Goal: Task Accomplishment & Management: Use online tool/utility

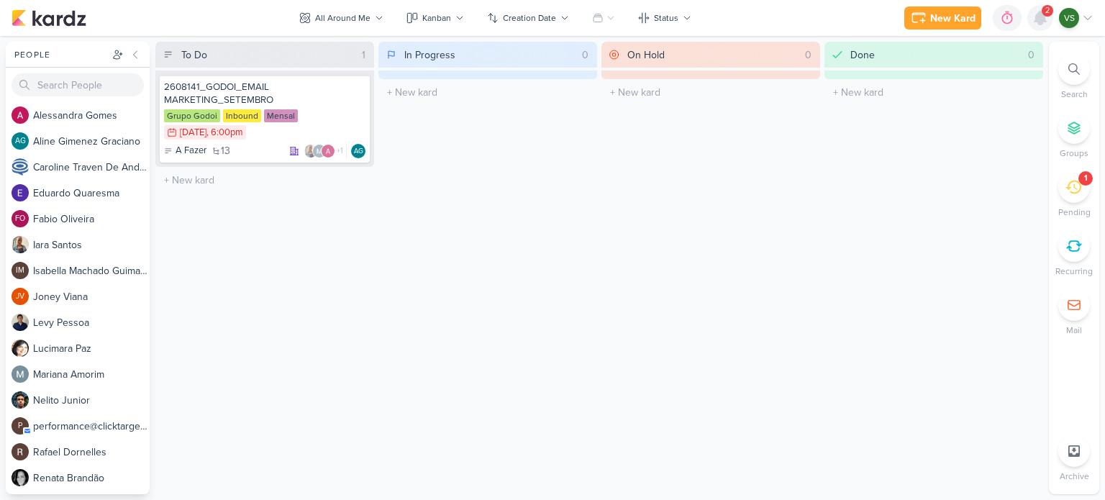
click at [1048, 22] on div at bounding box center [1040, 18] width 26 height 26
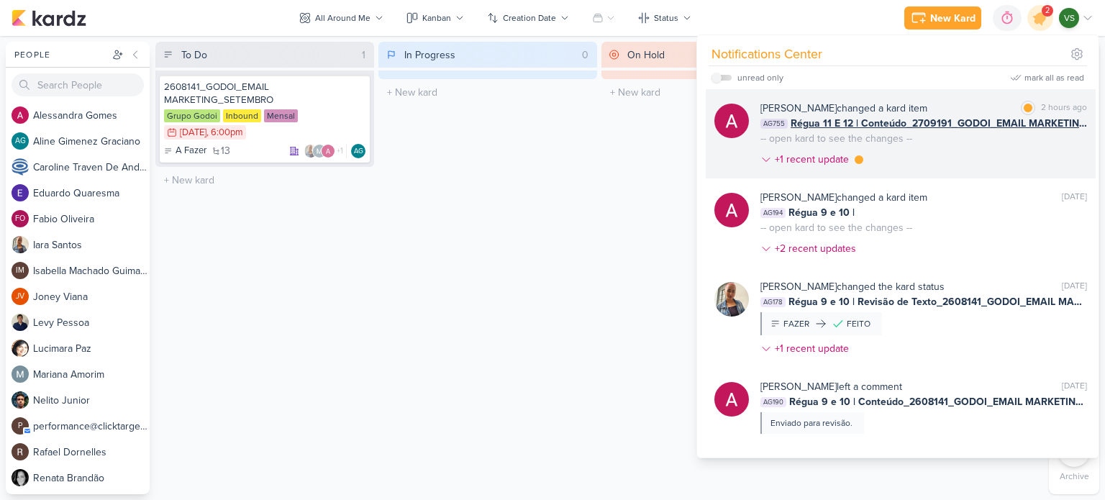
click at [943, 155] on div "[PERSON_NAME] changed a kard item [PERSON_NAME] as read 2 hours ago AG755 Régua…" at bounding box center [923, 137] width 326 height 72
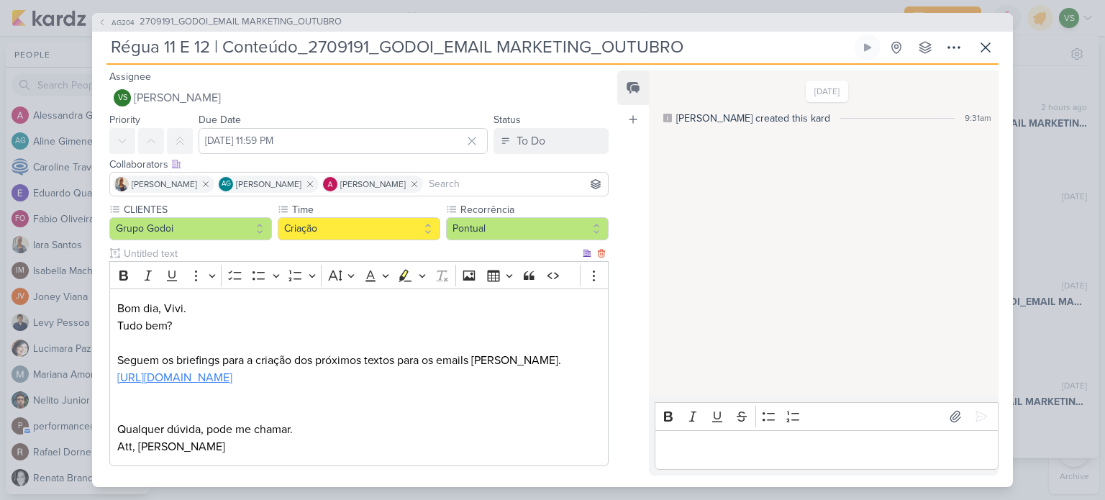
scroll to position [87, 0]
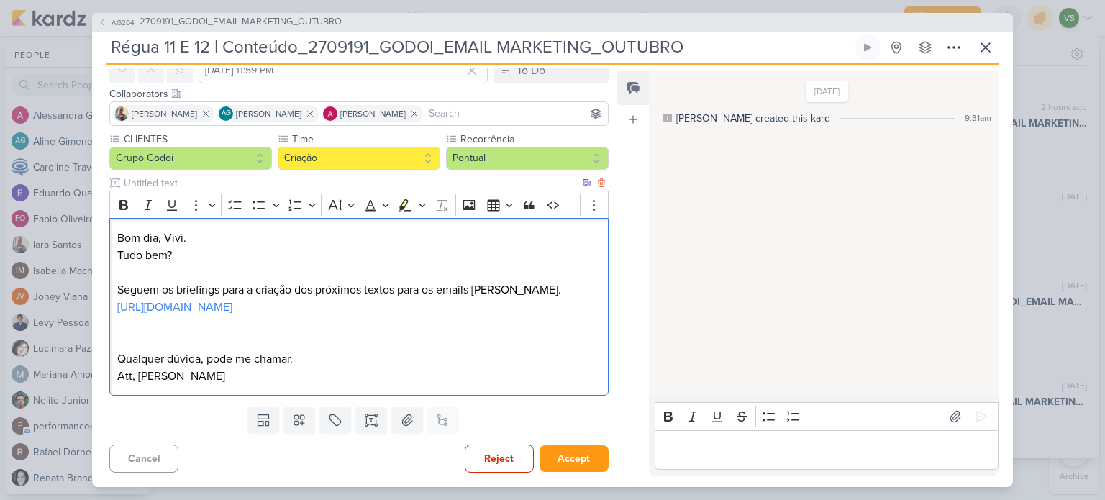
click at [469, 363] on p "Qualquer dúvida, pode me chamar." at bounding box center [358, 358] width 483 height 17
click at [232, 300] on link "[URL][DOMAIN_NAME]" at bounding box center [174, 307] width 115 height 14
click at [588, 454] on button "Accept" at bounding box center [573, 458] width 69 height 27
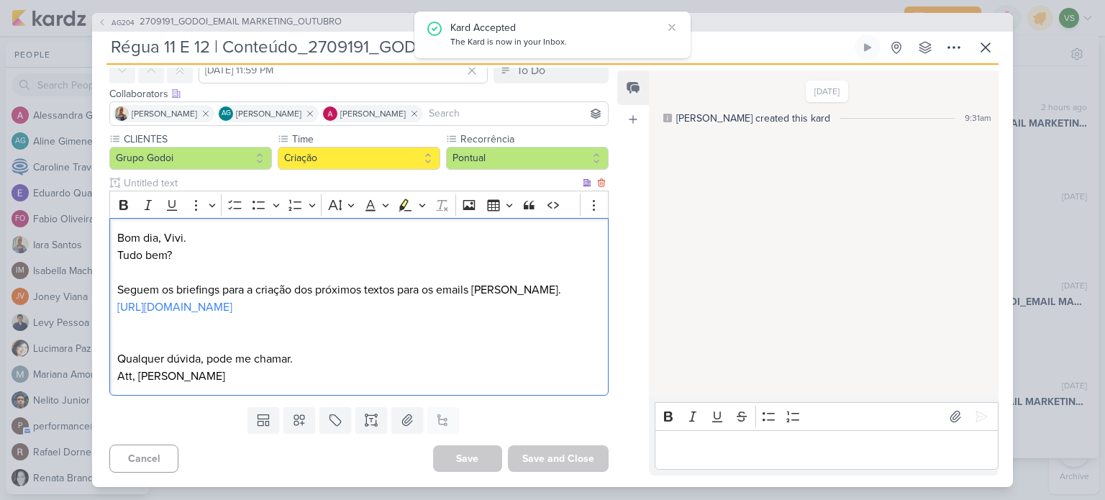
click at [446, 352] on p "Qualquer dúvida, pode me chamar." at bounding box center [358, 358] width 483 height 17
click at [775, 444] on p "Editor editing area: main" at bounding box center [826, 449] width 329 height 17
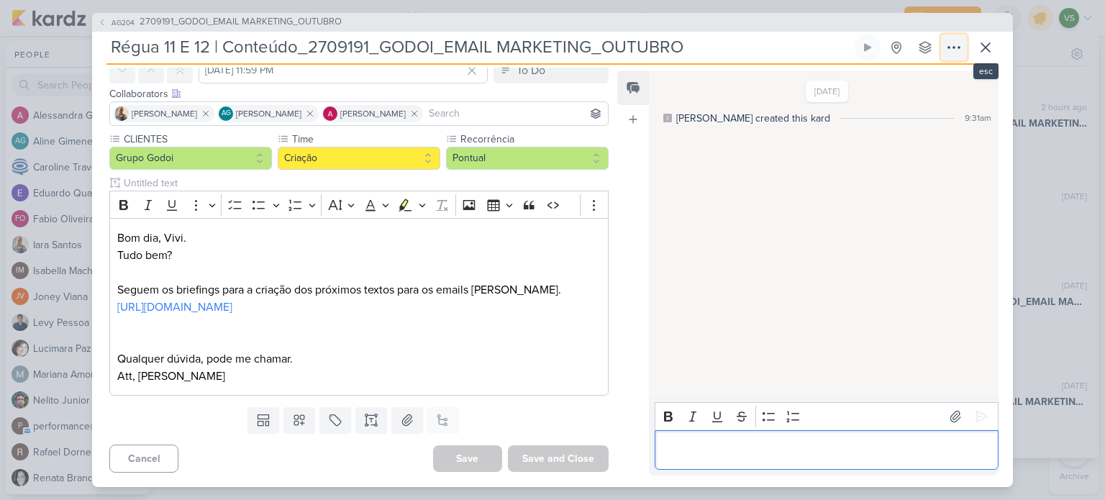
click at [964, 48] on button at bounding box center [954, 48] width 26 height 26
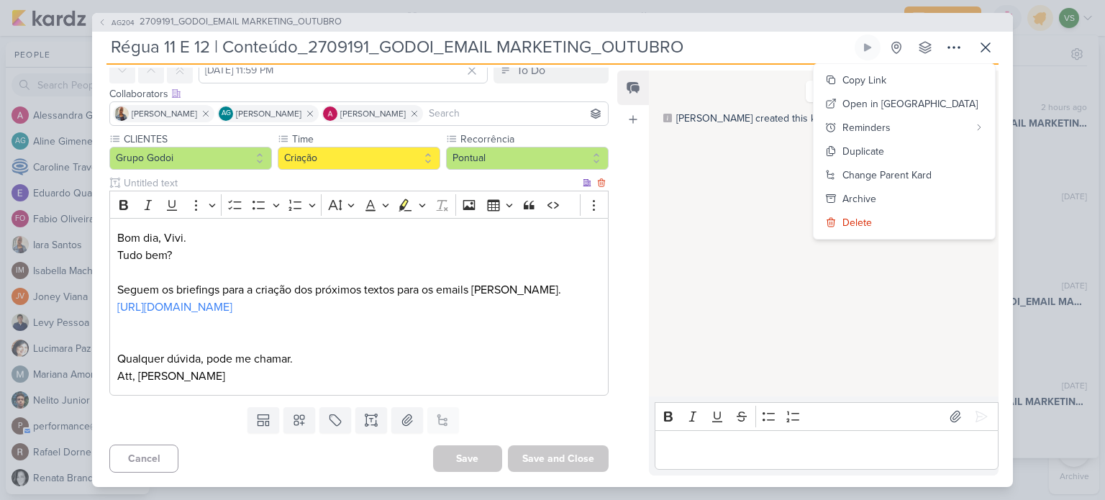
click at [479, 352] on p "Qualquer dúvida, pode me chamar." at bounding box center [358, 358] width 483 height 17
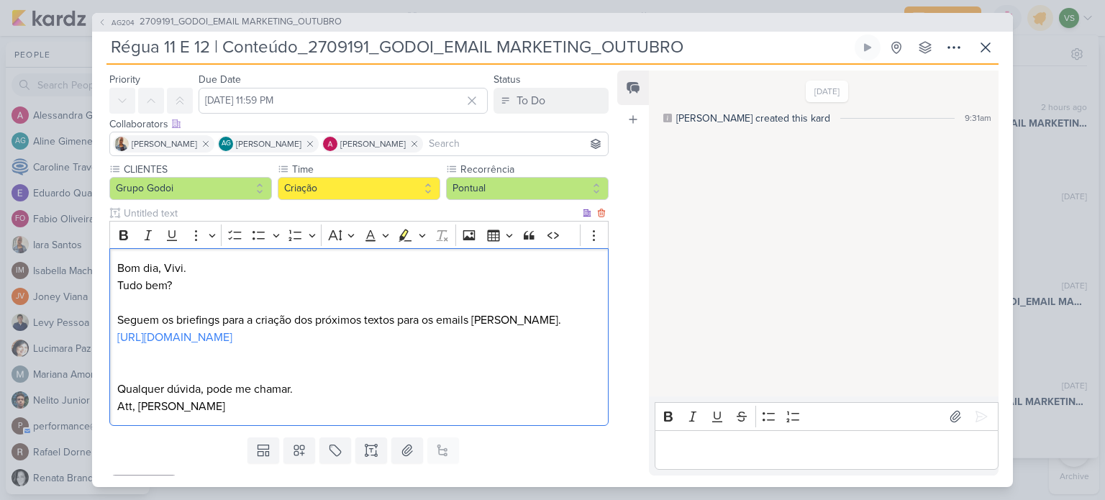
scroll to position [0, 0]
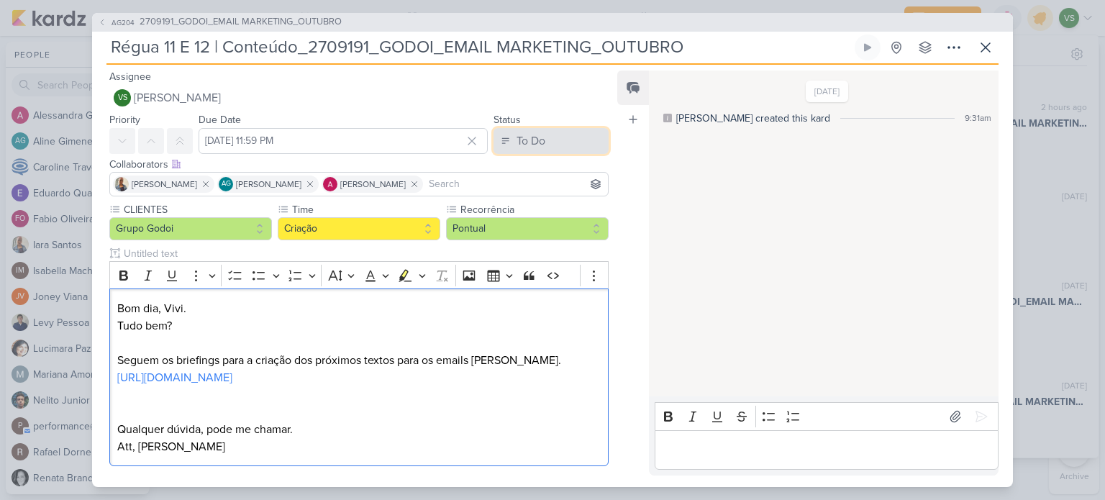
click at [561, 137] on button "To Do" at bounding box center [550, 141] width 115 height 26
click at [559, 134] on button "To Do" at bounding box center [550, 141] width 115 height 26
click at [495, 132] on button "To Do" at bounding box center [550, 141] width 115 height 26
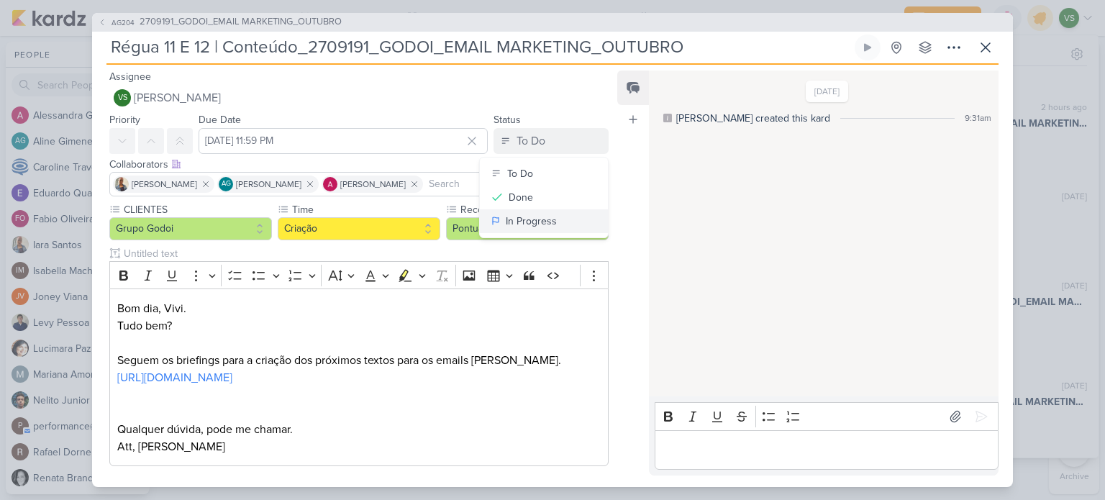
click at [530, 219] on div "In Progress" at bounding box center [531, 221] width 51 height 15
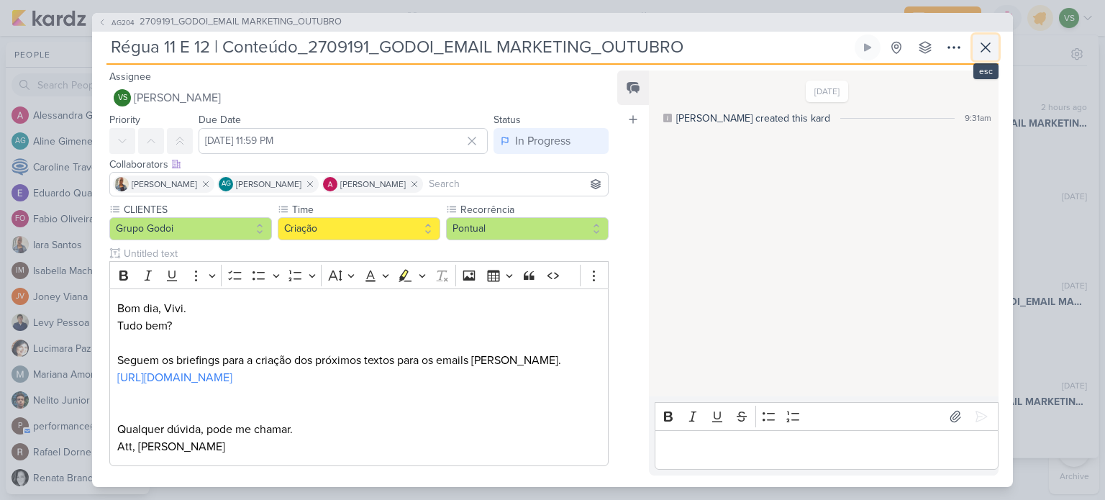
click at [990, 55] on icon at bounding box center [985, 47] width 17 height 17
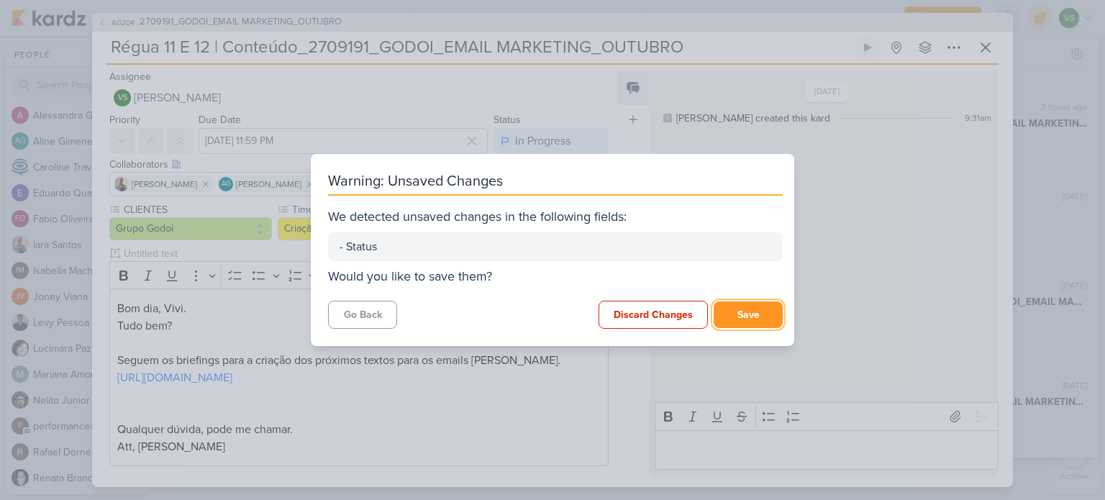
click at [754, 309] on button "Save" at bounding box center [747, 314] width 69 height 27
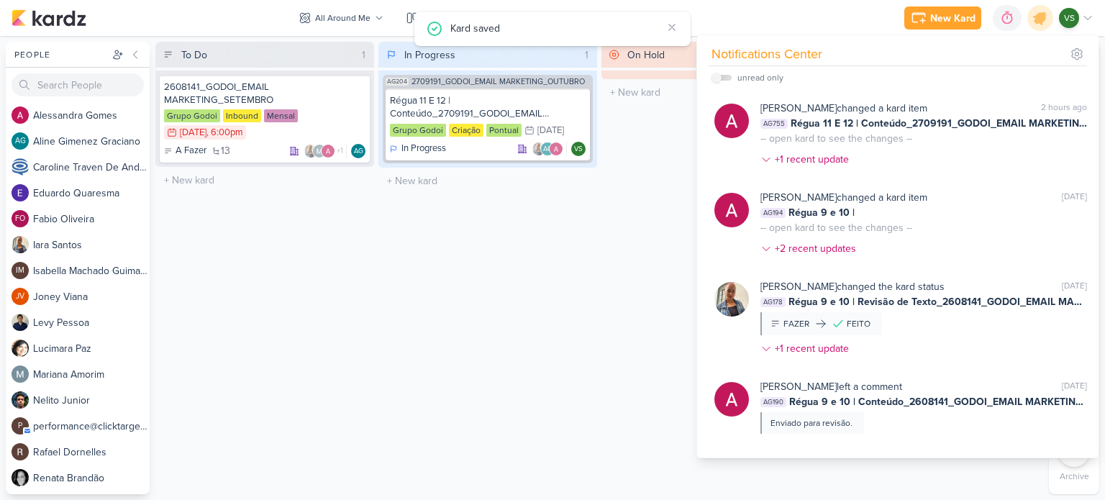
click at [595, 311] on div "In Progress 1 AG204 2709191_GODOI_EMAIL MARKETING_OUTUBRO Régua 11 E 12 | Conte…" at bounding box center [487, 268] width 219 height 452
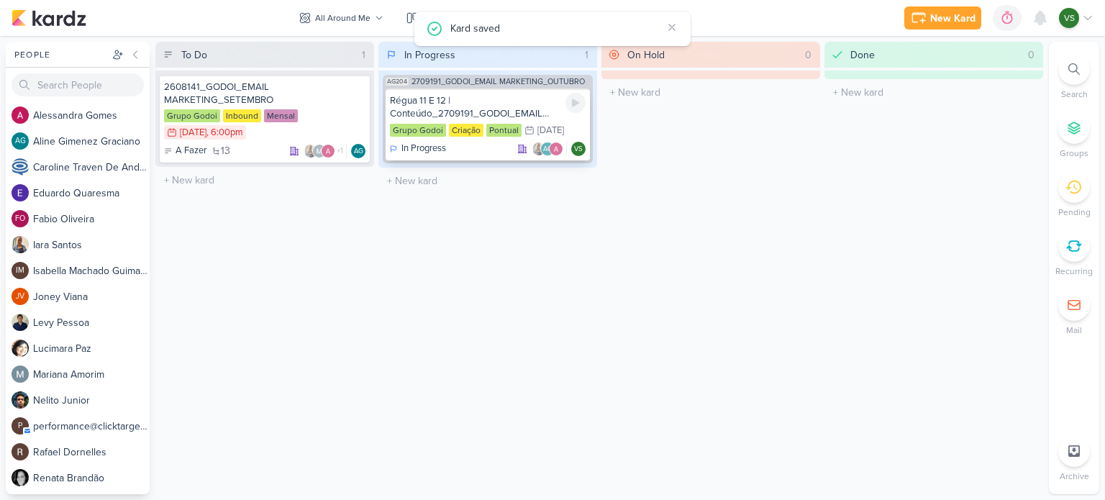
click at [486, 103] on div "Régua 11 E 12 | Conteúdo_2709191_GODOI_EMAIL MARKETING_OUTUBRO" at bounding box center [488, 107] width 196 height 26
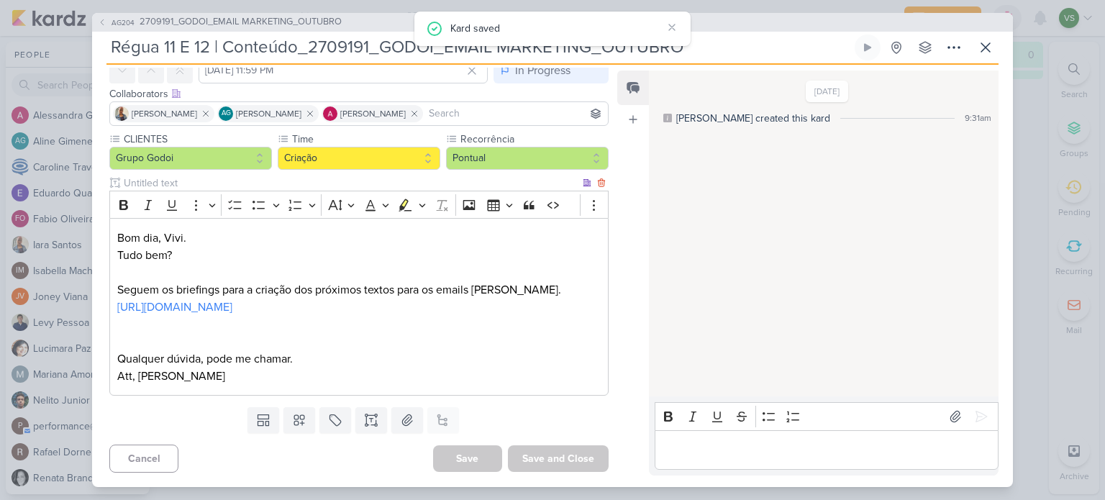
scroll to position [87, 0]
